Goal: Information Seeking & Learning: Learn about a topic

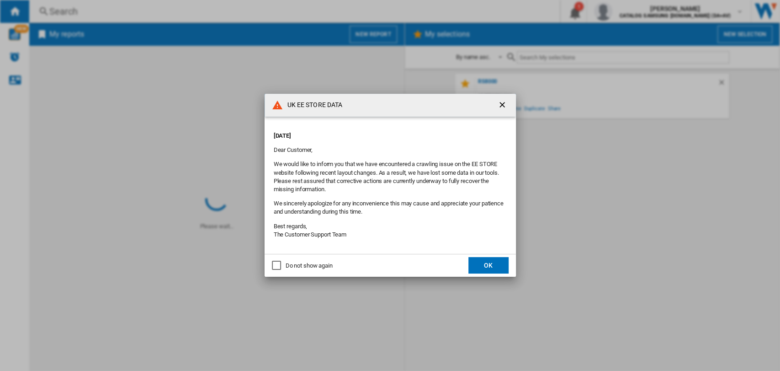
click at [483, 262] on button "OK" at bounding box center [488, 265] width 40 height 16
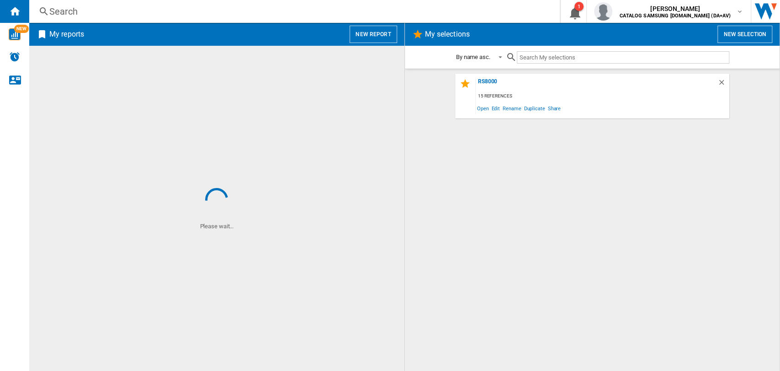
click at [174, 18] on div "Search Search 0 1 [PERSON_NAME] CATALOG SAMSUNG [DOMAIN_NAME] (DA+AV) CATALOG S…" at bounding box center [404, 11] width 751 height 23
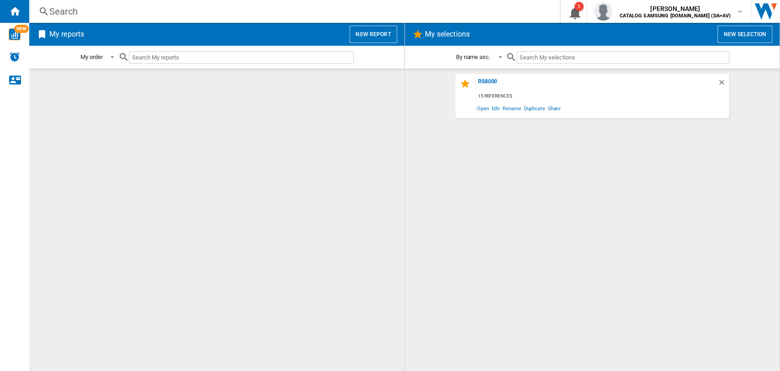
click at [156, 11] on div "Search" at bounding box center [292, 11] width 487 height 13
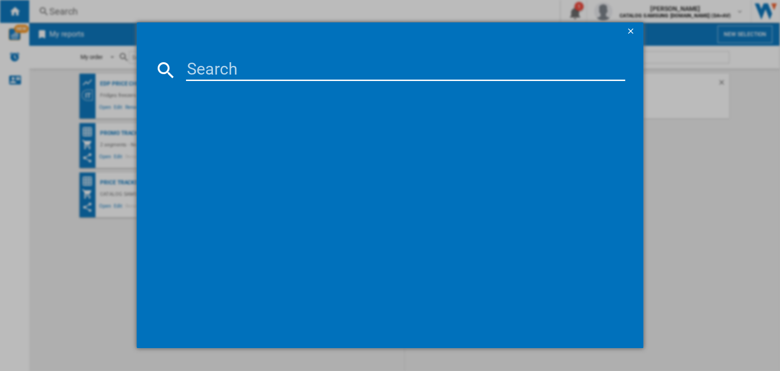
click at [221, 66] on input at bounding box center [406, 70] width 440 height 22
type input "samsung jet 60"
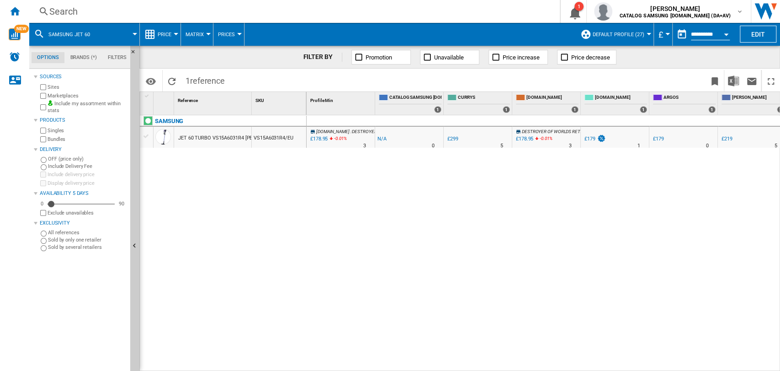
click at [213, 136] on div "JET 60 TURBO VS15A6031R4 [PERSON_NAME] 150W" at bounding box center [237, 137] width 119 height 21
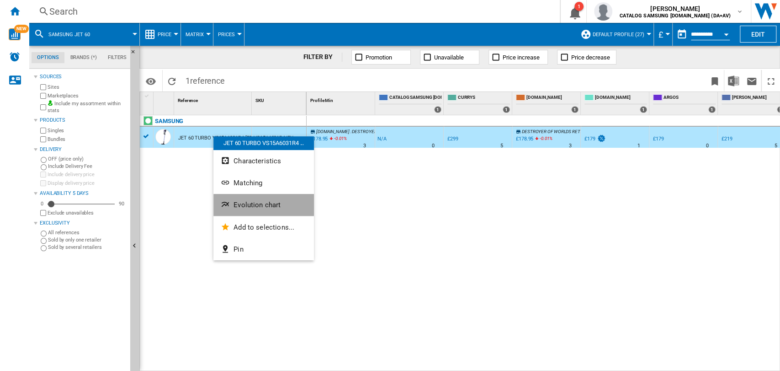
click at [248, 201] on span "Evolution chart" at bounding box center [257, 205] width 47 height 8
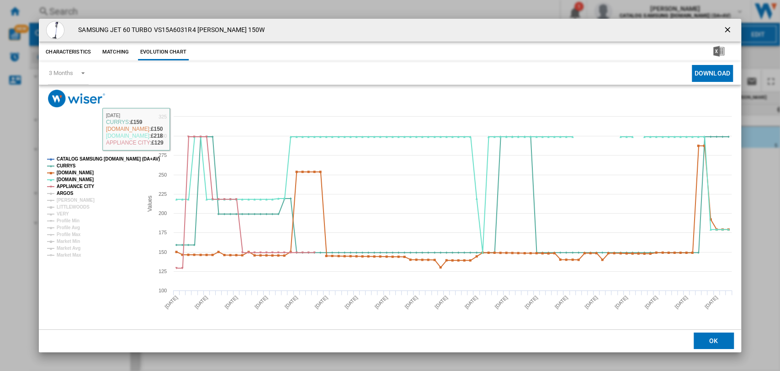
click at [63, 191] on tspan "ARGOS" at bounding box center [65, 193] width 17 height 5
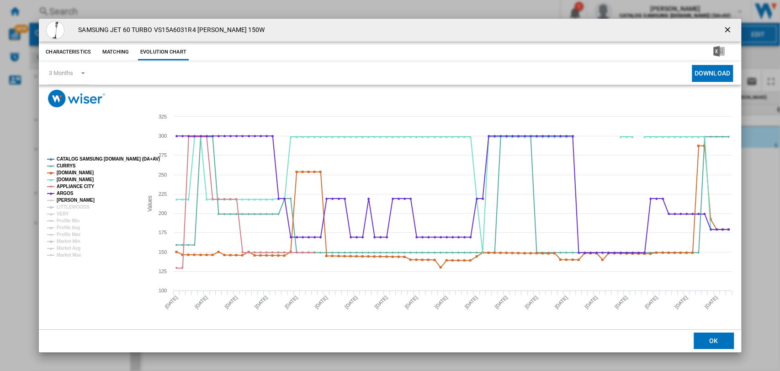
click at [68, 202] on tspan "[PERSON_NAME]" at bounding box center [76, 199] width 38 height 5
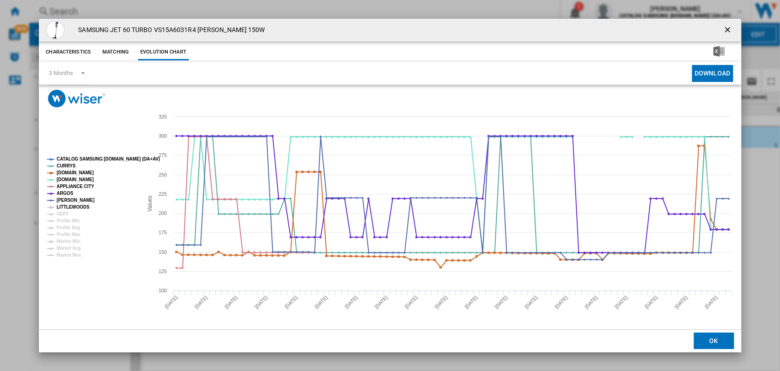
click at [69, 207] on tspan "LITTLEWOODS" at bounding box center [73, 206] width 33 height 5
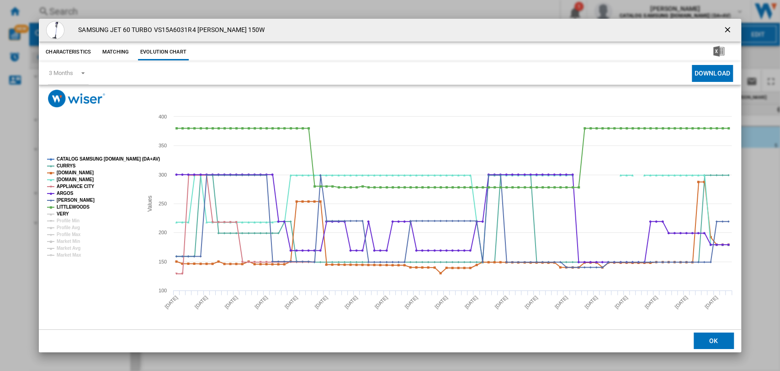
click at [64, 212] on tspan "VERY" at bounding box center [63, 213] width 12 height 5
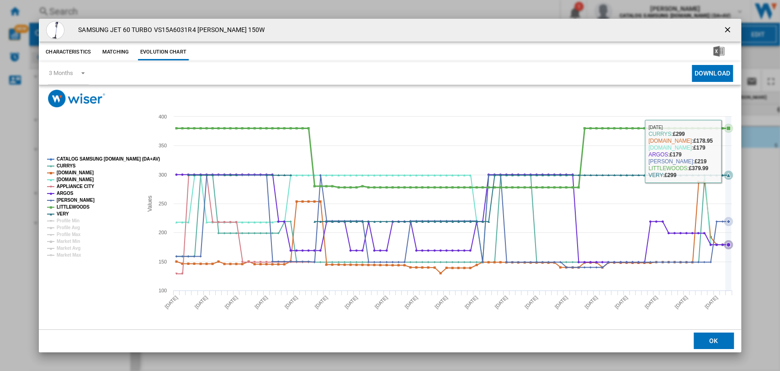
click at [728, 151] on icon "Product popup" at bounding box center [728, 204] width 0 height 174
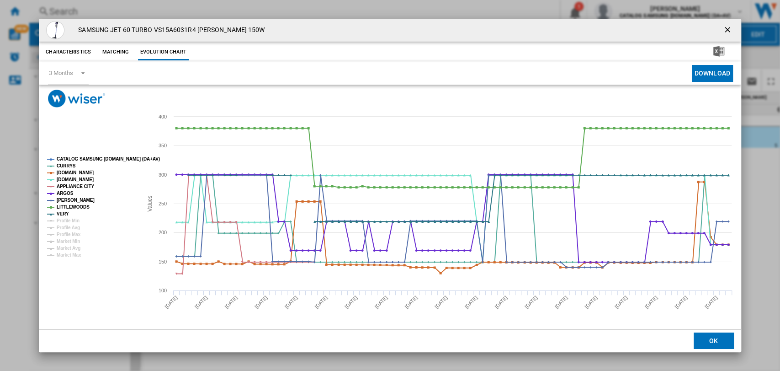
click at [726, 29] on ng-md-icon "getI18NText('BUTTONS.CLOSE_DIALOG')" at bounding box center [728, 30] width 11 height 11
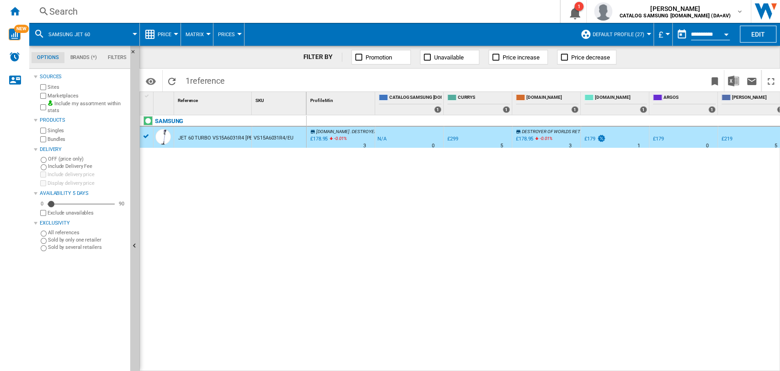
click at [657, 186] on div "[DOMAIN_NAME] : DESTROYER OF WORLDS RETAIL -1.0 % £178.95 -0.01 % N/A 3 [DOMAIN…" at bounding box center [544, 243] width 474 height 256
click at [537, 133] on span "DESTROYER OF WORLDS RETAIL" at bounding box center [554, 131] width 64 height 5
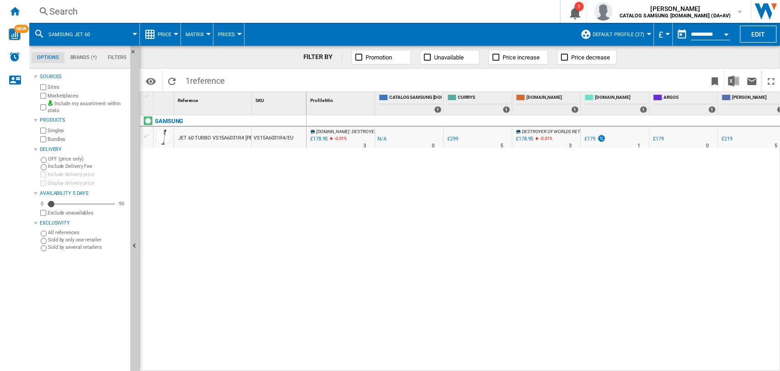
click at [523, 139] on div "£178.95" at bounding box center [524, 139] width 17 height 6
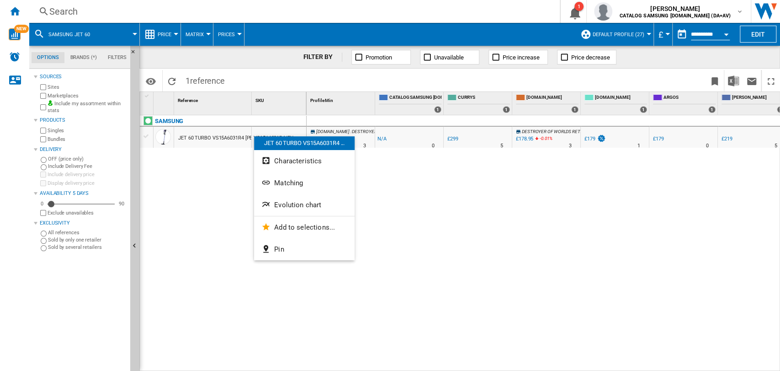
drag, startPoint x: 234, startPoint y: 137, endPoint x: 210, endPoint y: 138, distance: 23.8
click at [210, 138] on div at bounding box center [390, 185] width 780 height 371
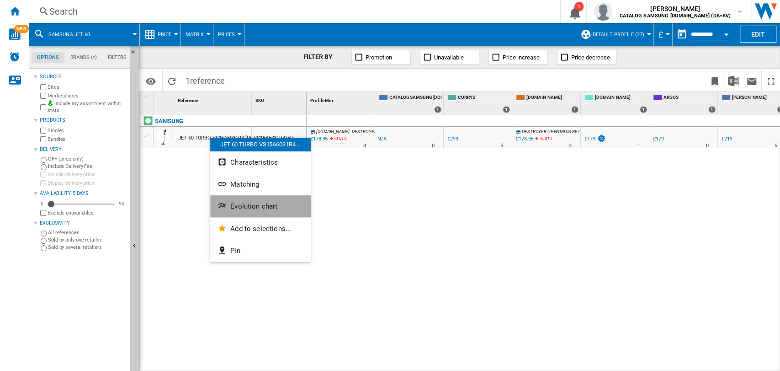
click at [241, 207] on span "Evolution chart" at bounding box center [253, 206] width 47 height 8
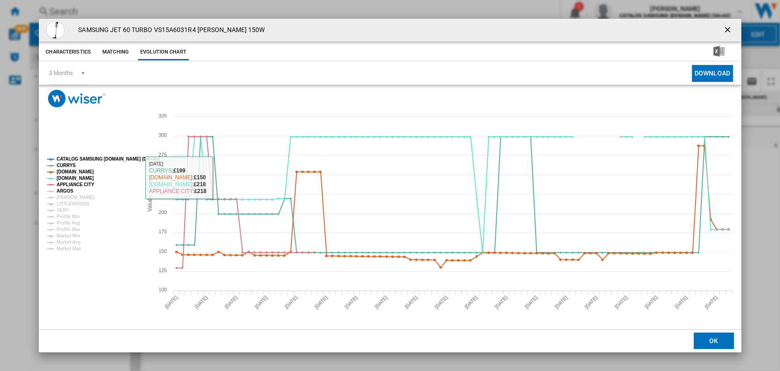
click at [66, 191] on tspan "ARGOS" at bounding box center [65, 190] width 17 height 5
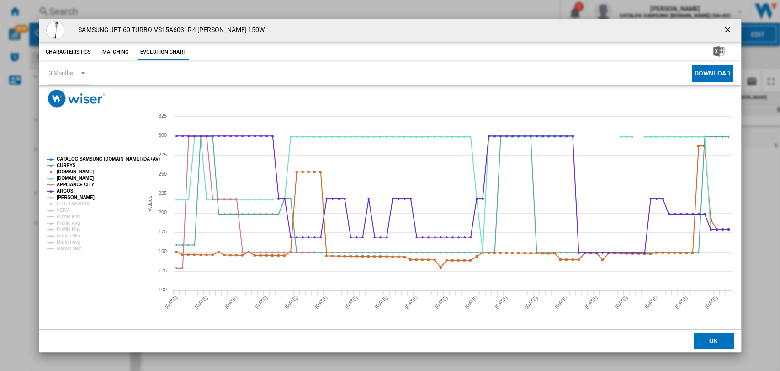
click at [68, 198] on tspan "[PERSON_NAME]" at bounding box center [76, 197] width 38 height 5
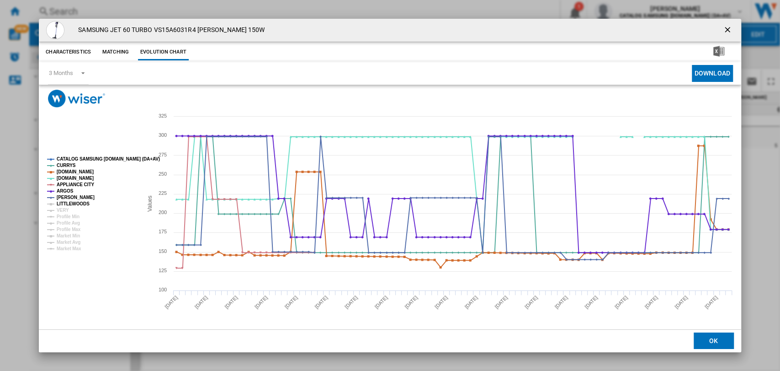
drag, startPoint x: 67, startPoint y: 204, endPoint x: 63, endPoint y: 210, distance: 6.6
click at [67, 205] on tspan "LITTLEWOODS" at bounding box center [73, 203] width 33 height 5
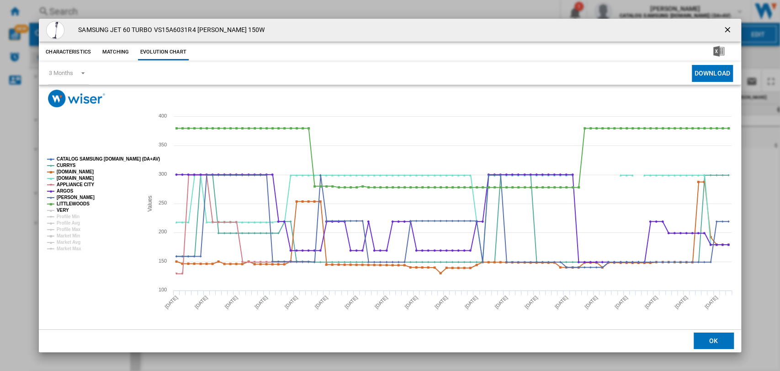
drag, startPoint x: 63, startPoint y: 210, endPoint x: 181, endPoint y: 215, distance: 118.0
click at [63, 210] on tspan "VERY" at bounding box center [63, 209] width 12 height 5
click at [727, 28] on ng-md-icon "getI18NText('BUTTONS.CLOSE_DIALOG')" at bounding box center [728, 30] width 11 height 11
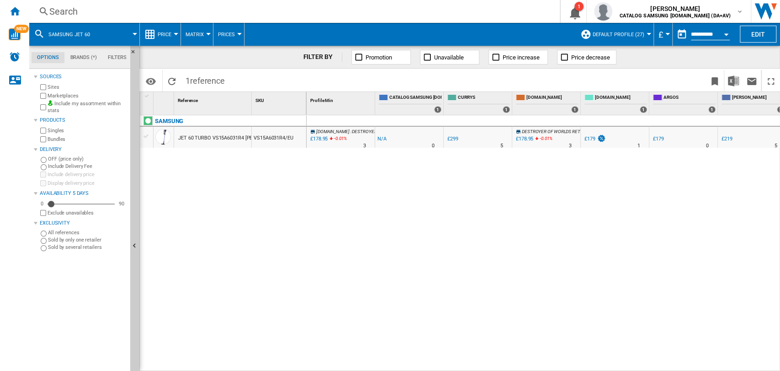
click at [207, 141] on div "JET 60 TURBO VS15A6031R4 [PERSON_NAME] 150W" at bounding box center [237, 137] width 119 height 21
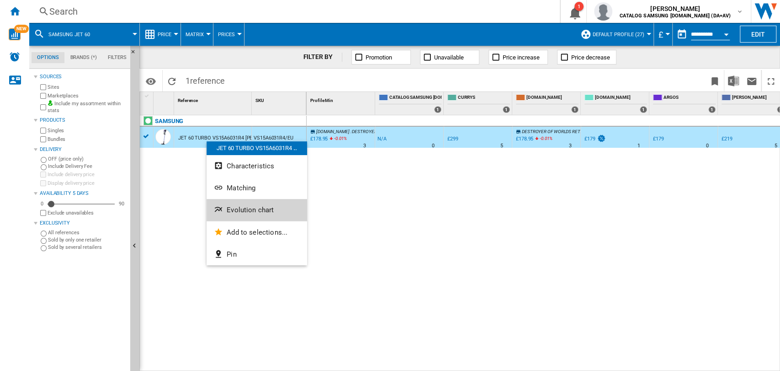
click at [239, 203] on button "Evolution chart" at bounding box center [257, 210] width 101 height 22
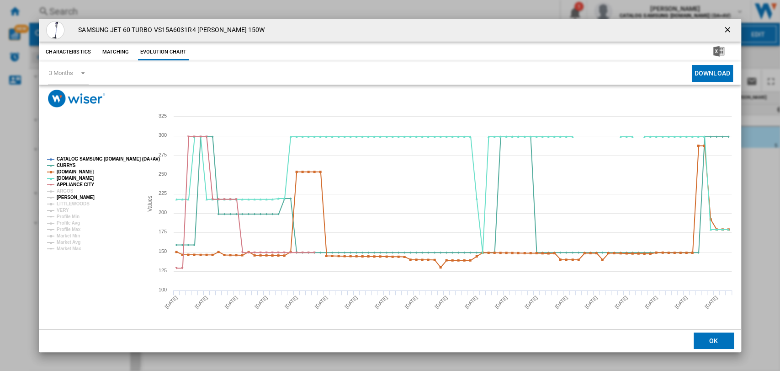
click at [61, 192] on tspan "ARGOS" at bounding box center [65, 190] width 17 height 5
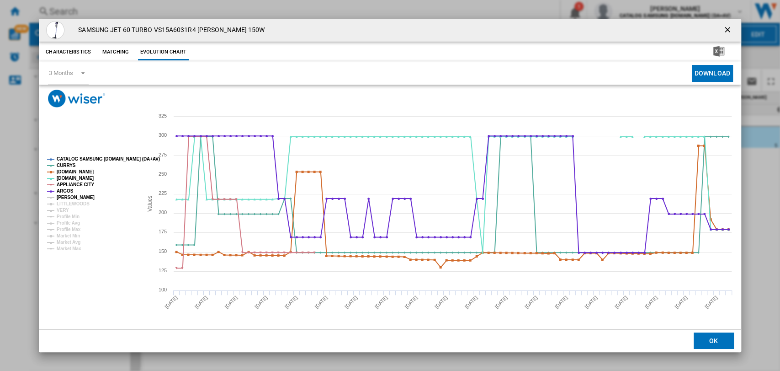
click at [62, 198] on tspan "[PERSON_NAME]" at bounding box center [76, 197] width 38 height 5
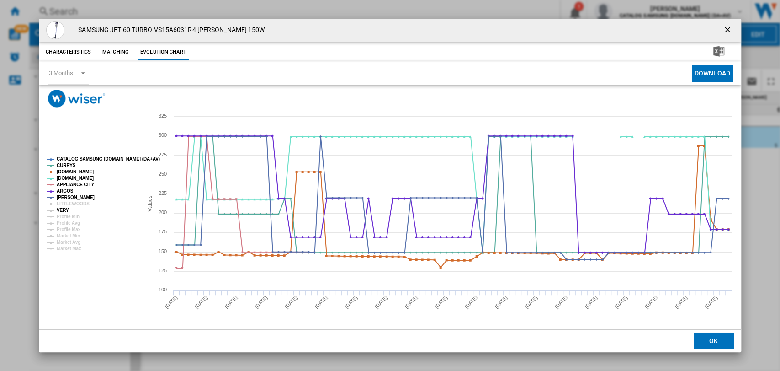
click at [64, 207] on tspan "VERY" at bounding box center [63, 209] width 12 height 5
click at [64, 203] on tspan "LITTLEWOODS" at bounding box center [73, 203] width 33 height 5
